Goal: Task Accomplishment & Management: Use online tool/utility

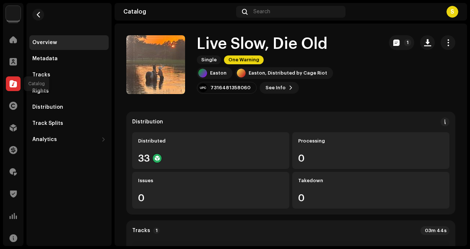
click at [7, 87] on div at bounding box center [13, 83] width 15 height 15
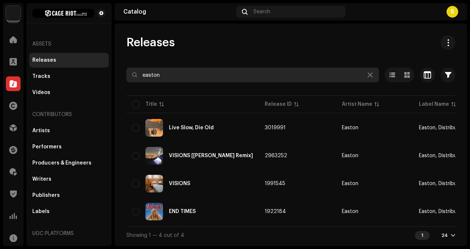
drag, startPoint x: 186, startPoint y: 78, endPoint x: 112, endPoint y: 69, distance: 74.7
click at [112, 69] on div "Cage Riot Home Clients Catalog Rights Distribution Finance Royalties Trust & Sa…" at bounding box center [235, 124] width 470 height 249
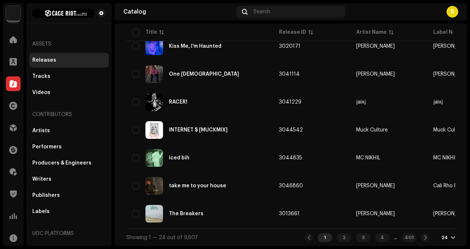
scroll to position [561, 0]
click at [337, 237] on div "2" at bounding box center [344, 237] width 15 height 9
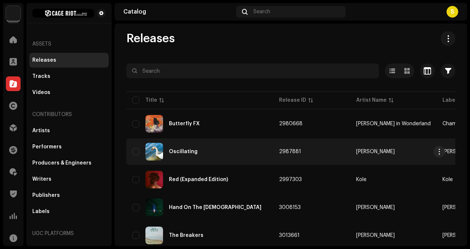
scroll to position [4, 0]
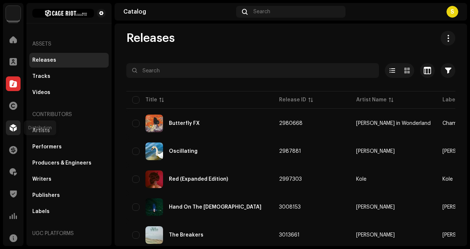
click at [7, 124] on div at bounding box center [13, 127] width 15 height 15
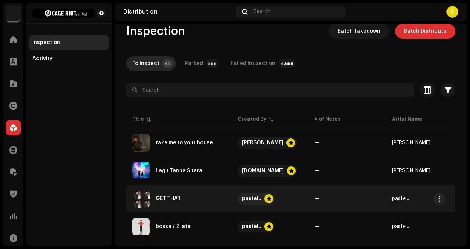
scroll to position [14, 0]
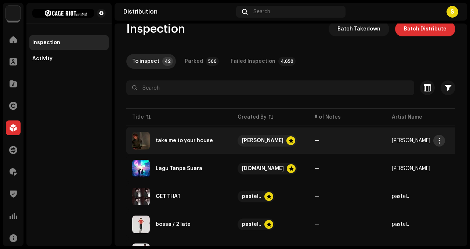
click at [441, 138] on span "button" at bounding box center [440, 141] width 6 height 6
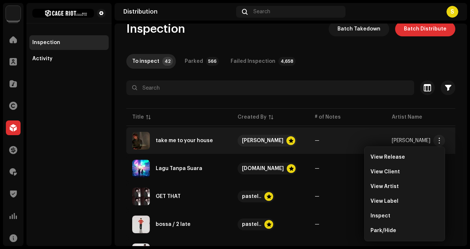
click at [393, 216] on div "Inspect" at bounding box center [405, 216] width 68 height 6
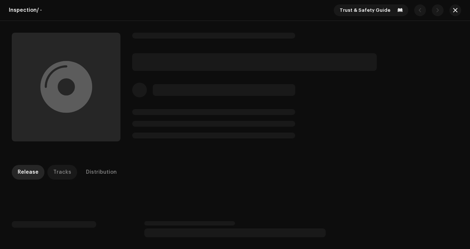
click at [63, 165] on div "Tracks" at bounding box center [62, 172] width 18 height 15
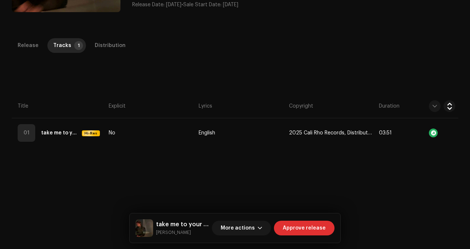
scroll to position [131, 0]
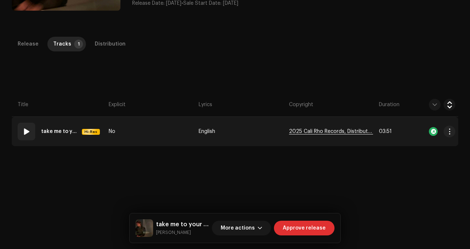
click at [342, 130] on span "2025 Cali Rho Records, Distributed by Cage Riot" at bounding box center [331, 132] width 84 height 6
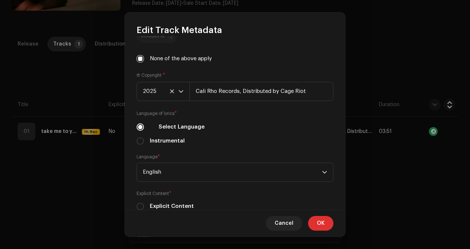
scroll to position [266, 0]
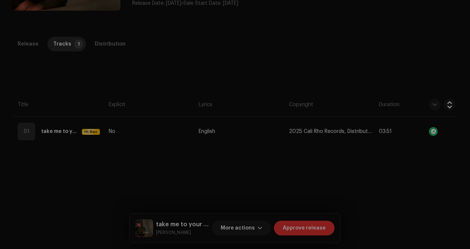
click at [376, 42] on div "Edit Track Metadata Track Title * take me to your house Track Version Localize …" at bounding box center [235, 124] width 470 height 249
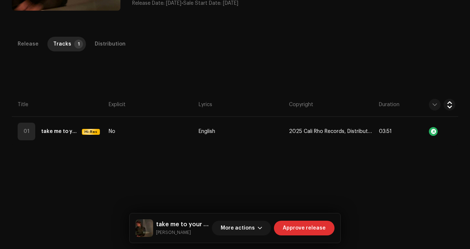
scroll to position [0, 0]
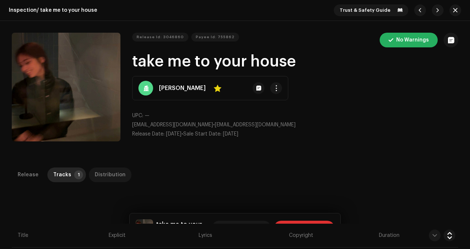
click at [118, 170] on div "Distribution" at bounding box center [110, 174] width 31 height 15
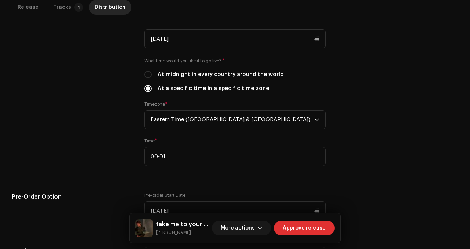
scroll to position [223, 0]
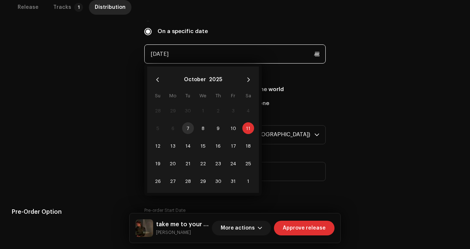
click at [203, 53] on input "[DATE]" at bounding box center [234, 53] width 181 height 19
click at [235, 179] on span "31" at bounding box center [233, 181] width 12 height 12
type input "[DATE]"
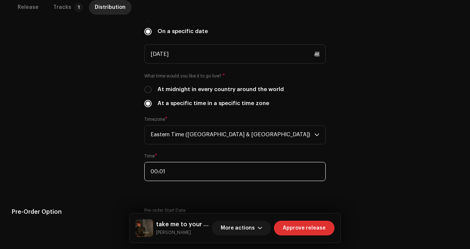
click at [191, 168] on input "00:01" at bounding box center [234, 171] width 181 height 19
click at [190, 171] on input "00:01" at bounding box center [234, 171] width 181 height 19
type input "00:00"
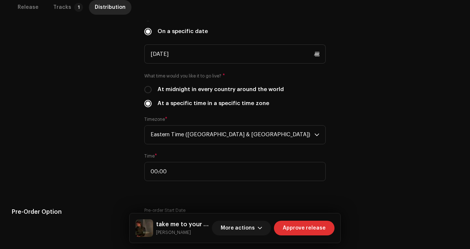
click at [401, 126] on div "Release start date When do you want to distribute your release? * As soon as po…" at bounding box center [235, 95] width 447 height 190
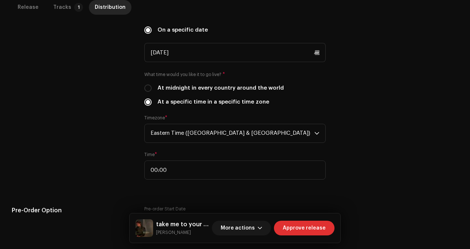
scroll to position [243, 0]
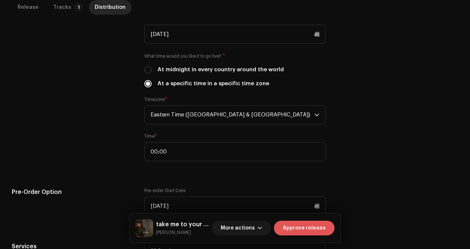
click at [289, 233] on span "Approve release" at bounding box center [304, 228] width 43 height 15
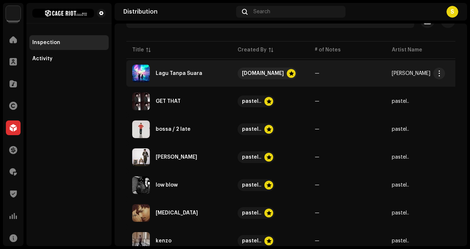
scroll to position [80, 0]
click at [441, 73] on span "button" at bounding box center [440, 74] width 6 height 6
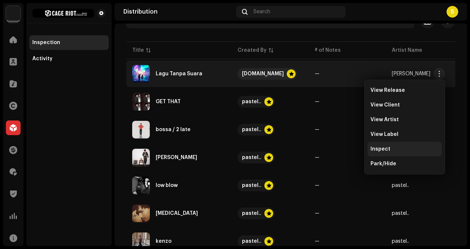
click at [409, 147] on div "Inspect" at bounding box center [405, 149] width 68 height 6
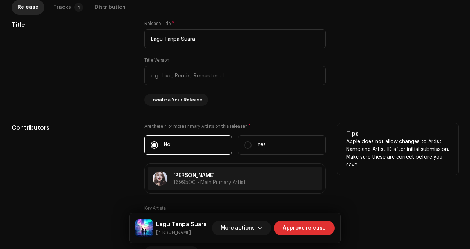
scroll to position [360, 0]
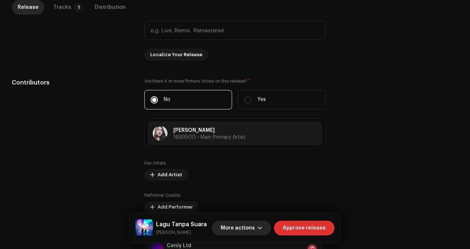
click at [259, 226] on button "More actions" at bounding box center [241, 228] width 59 height 15
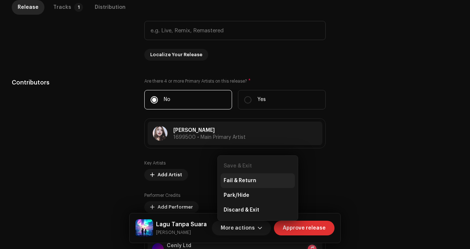
click at [245, 181] on span "Fail & Return" at bounding box center [240, 181] width 33 height 6
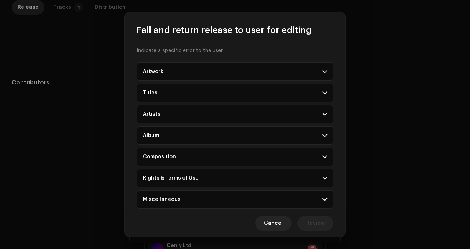
click at [199, 156] on p-accordion-header "Composition" at bounding box center [235, 157] width 197 height 18
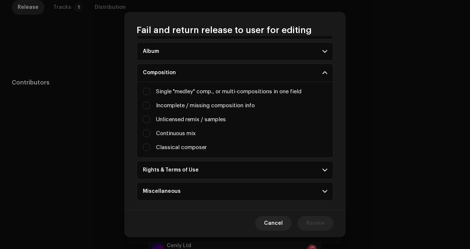
scroll to position [96, 0]
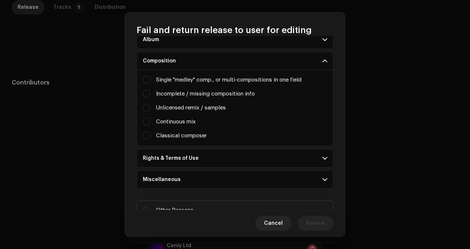
click at [199, 156] on p-accordion-header "Rights & Terms of Use" at bounding box center [235, 158] width 197 height 18
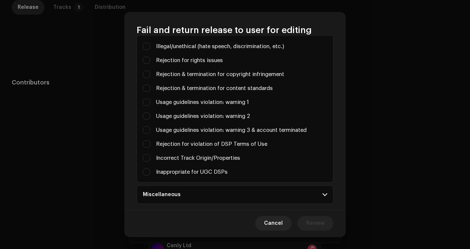
scroll to position [241, 0]
click at [194, 169] on label "Inappropriate for UGC DSPs" at bounding box center [192, 172] width 72 height 8
checkbox input "true"
click at [196, 156] on label "Incorrect Track Origin/Properties" at bounding box center [198, 158] width 84 height 8
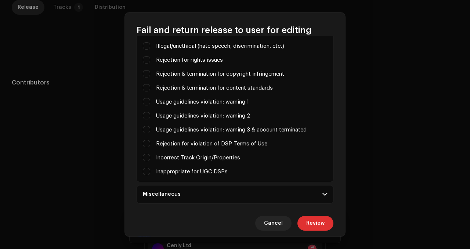
checkbox input "true"
click at [149, 156] on input "Contact info on art" at bounding box center [146, 157] width 7 height 7
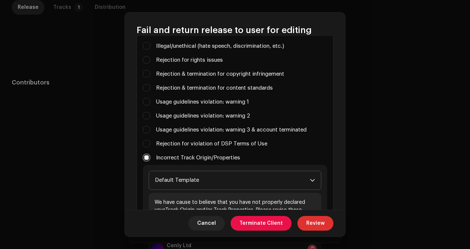
click at [196, 180] on span "Default Template" at bounding box center [232, 180] width 155 height 18
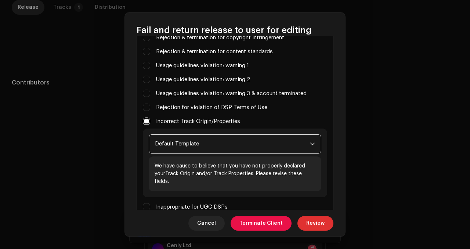
scroll to position [288, 0]
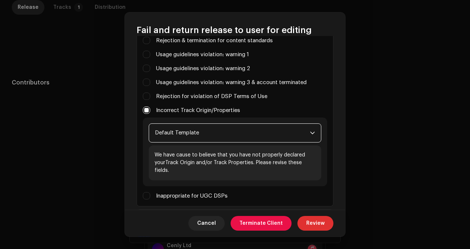
click at [203, 137] on span "Default Template" at bounding box center [232, 133] width 155 height 18
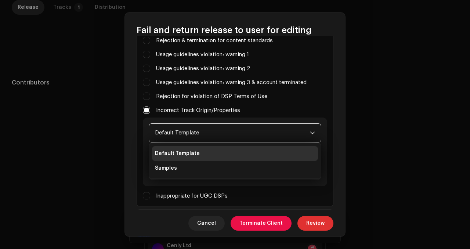
click at [286, 111] on div "Incorrect Track Origin/Properties" at bounding box center [235, 111] width 184 height 8
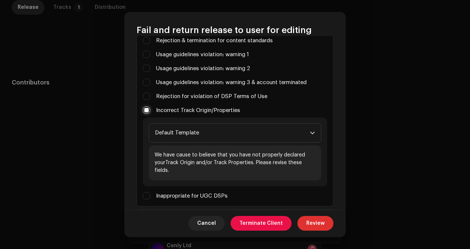
click at [145, 112] on input "Contact info on art" at bounding box center [146, 110] width 7 height 7
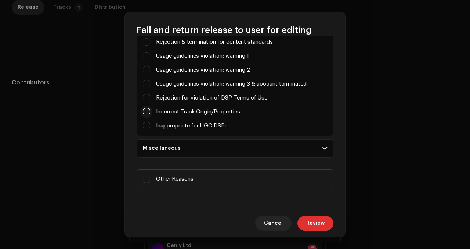
click at [145, 112] on input "Contact info on art" at bounding box center [146, 111] width 7 height 7
checkbox input "true"
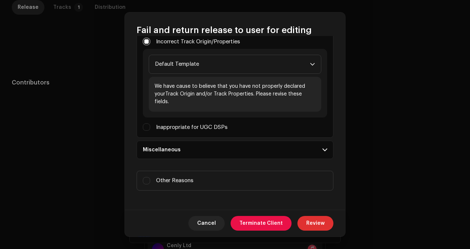
scroll to position [358, 0]
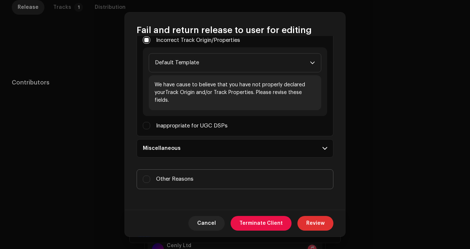
click at [187, 176] on span "Other Reasons" at bounding box center [174, 179] width 37 height 8
click at [150, 176] on input "Other Reasons" at bounding box center [146, 179] width 7 height 7
checkbox input "true"
checkbox input "false"
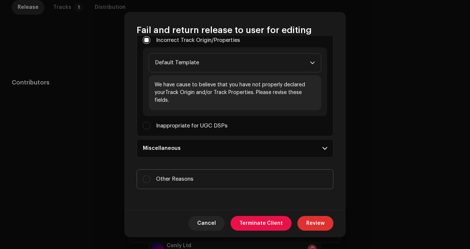
checkbox input "false"
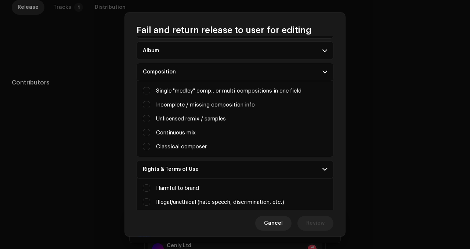
scroll to position [84, 0]
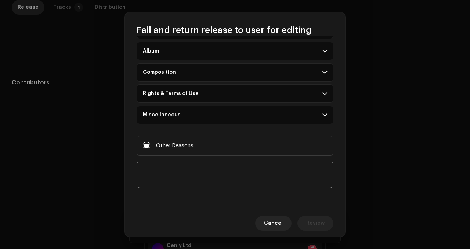
click at [221, 173] on textarea at bounding box center [235, 175] width 197 height 26
type textarea "M"
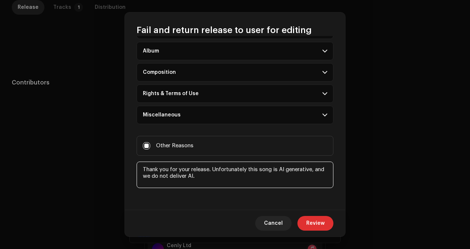
click at [319, 171] on textarea at bounding box center [235, 175] width 197 height 26
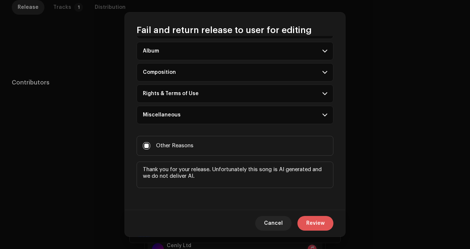
type textarea "Thank you for your release. Unfortunately this song is AI generated and we do n…"
click at [318, 219] on span "Review" at bounding box center [315, 223] width 18 height 15
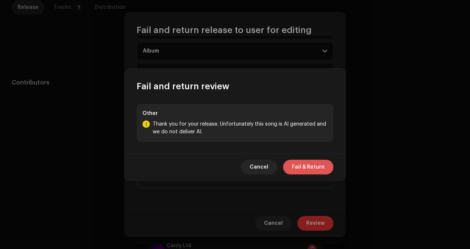
click at [308, 171] on span "Fail & Return" at bounding box center [308, 167] width 33 height 15
